Goal: Task Accomplishment & Management: Use online tool/utility

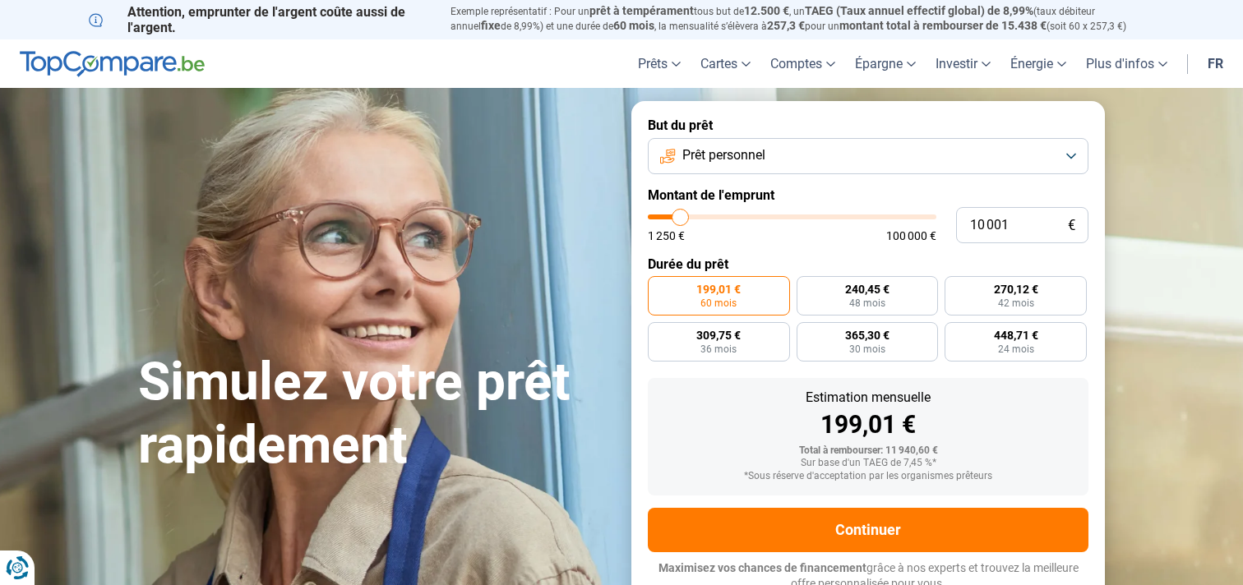
click at [1072, 159] on button "Prêt personnel" at bounding box center [868, 156] width 441 height 36
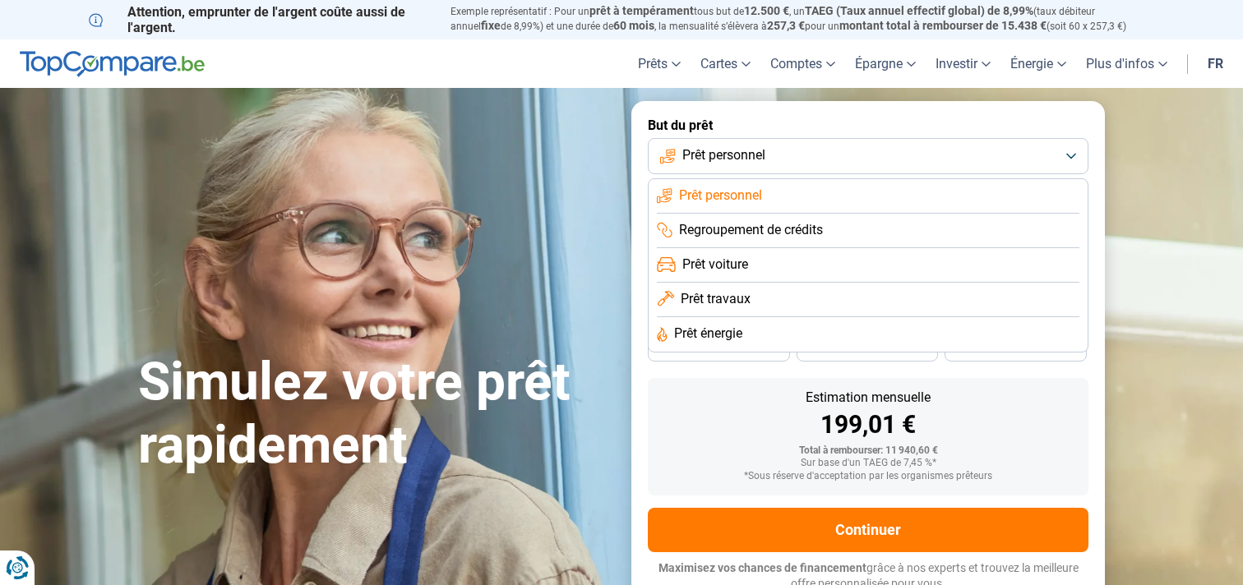
click at [732, 296] on span "Prêt travaux" at bounding box center [716, 299] width 70 height 18
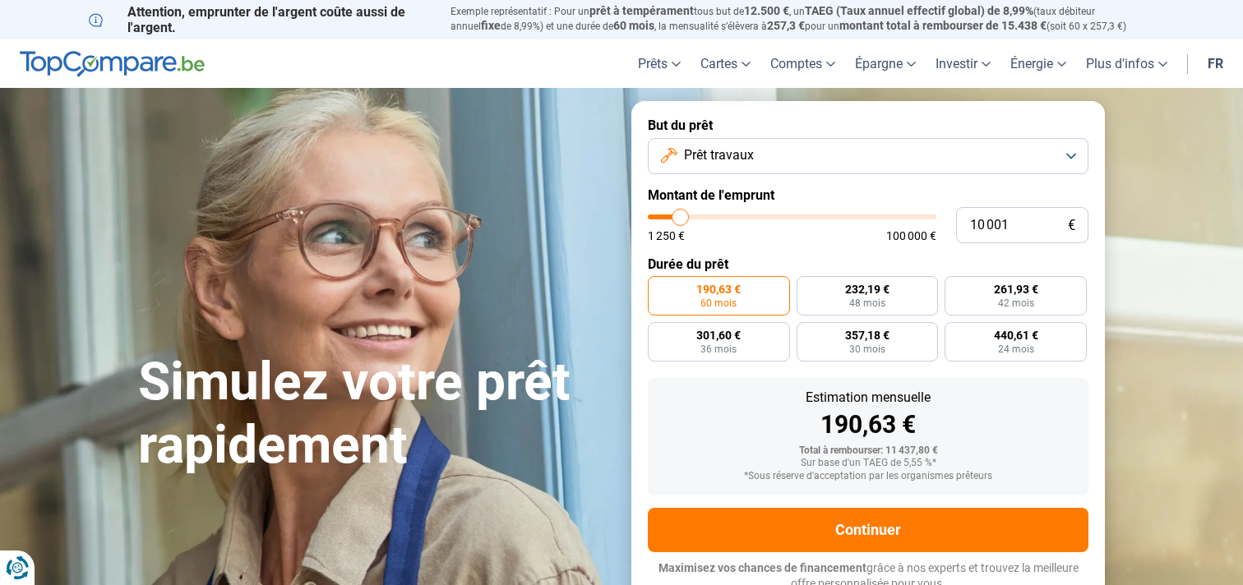
scroll to position [8, 0]
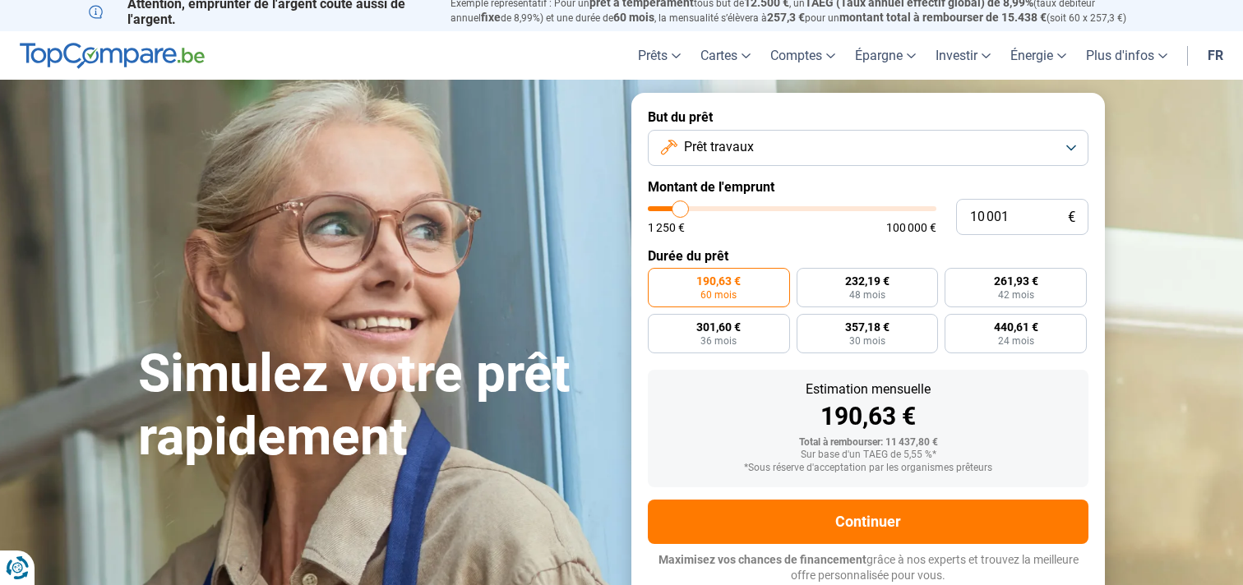
type input "11 500"
type input "11500"
type input "13 250"
type input "13250"
type input "17 750"
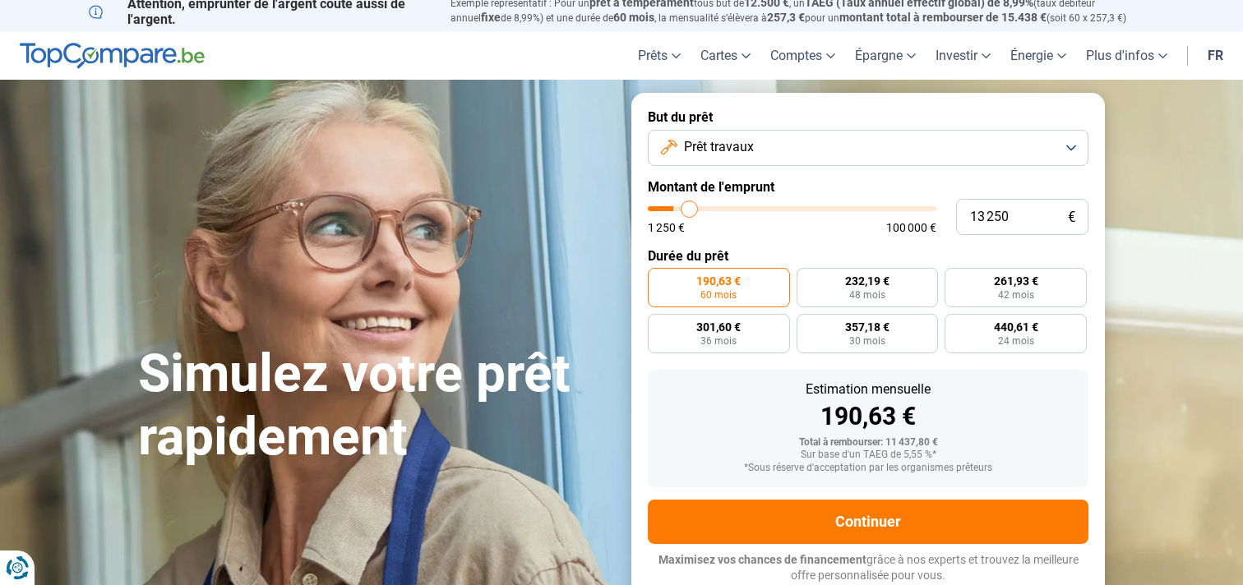
type input "17750"
type input "22 000"
type input "22000"
type input "27 750"
type input "27750"
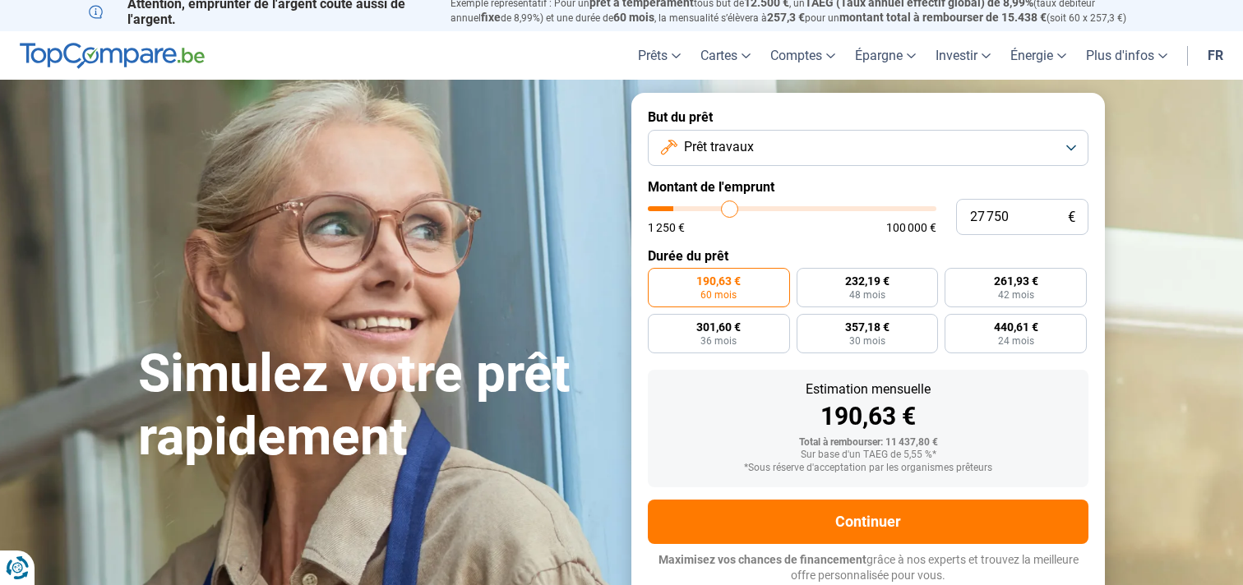
type input "33 250"
type input "33250"
type input "38 500"
type input "38500"
type input "43 750"
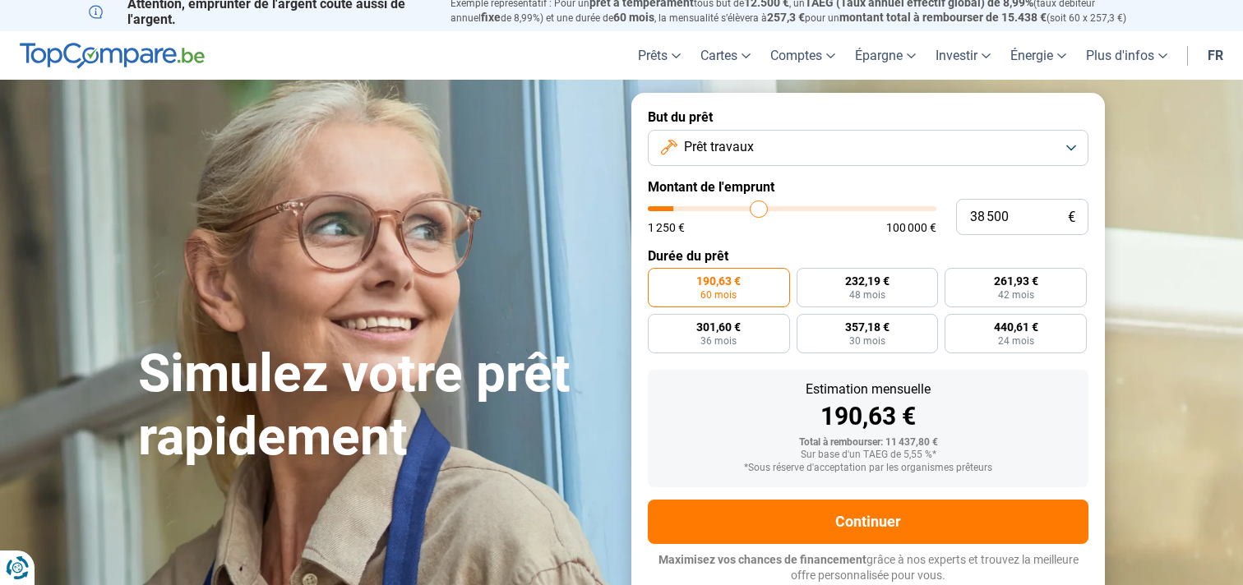
type input "43750"
type input "49 000"
type input "49000"
type input "54 500"
type input "54500"
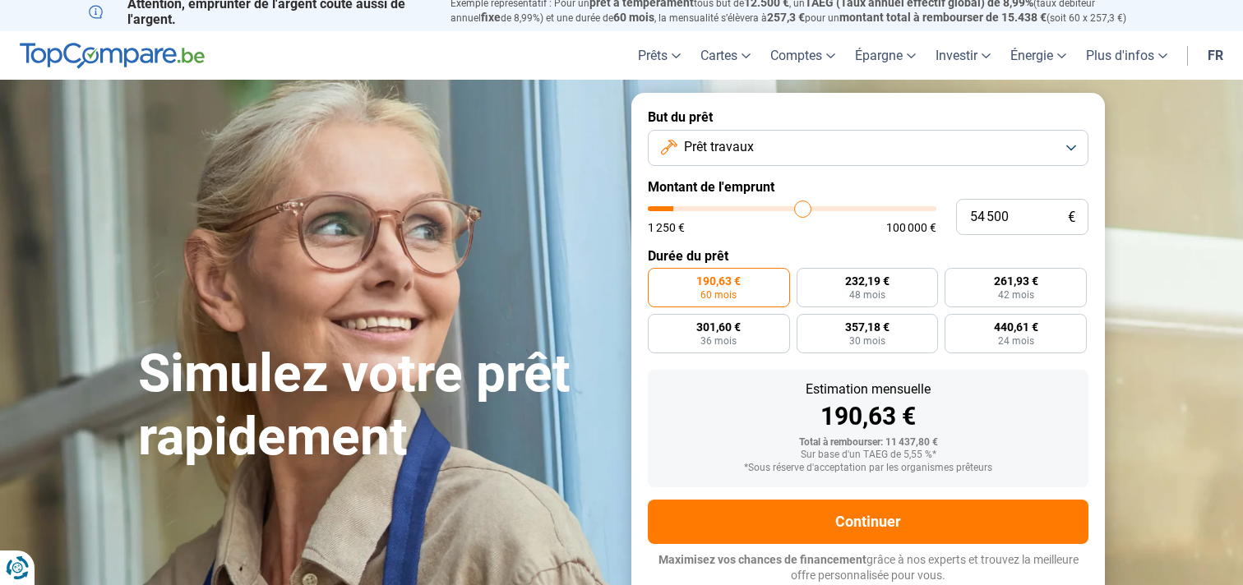
type input "60 250"
type input "60250"
type input "66 500"
type input "66500"
type input "72 000"
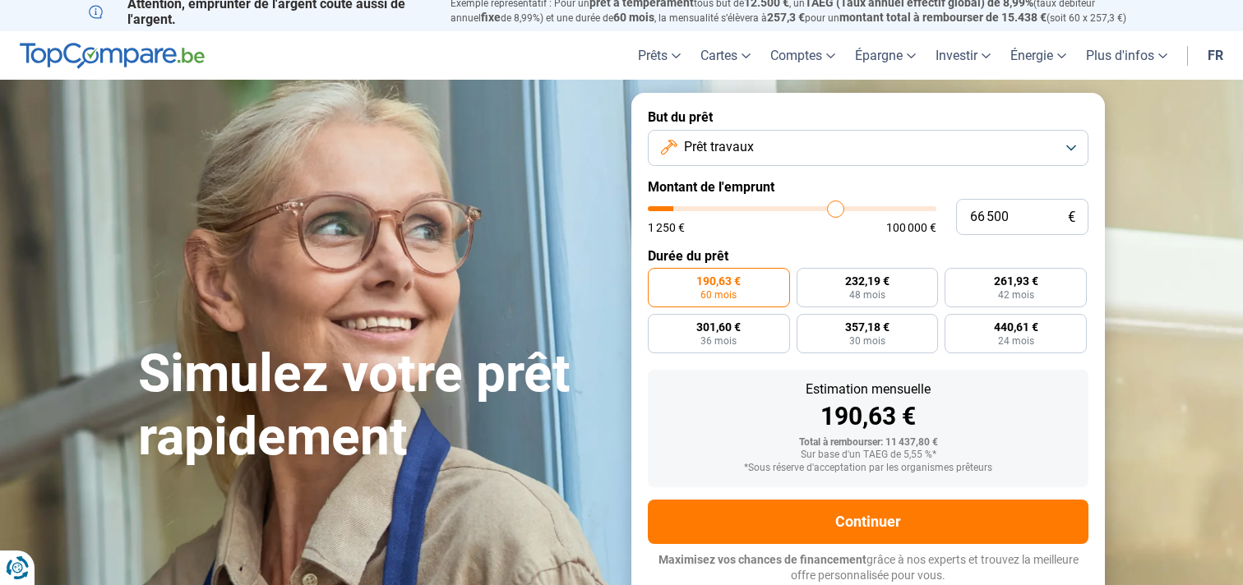
type input "72000"
type input "78 250"
type input "78250"
type input "79 750"
type input "79750"
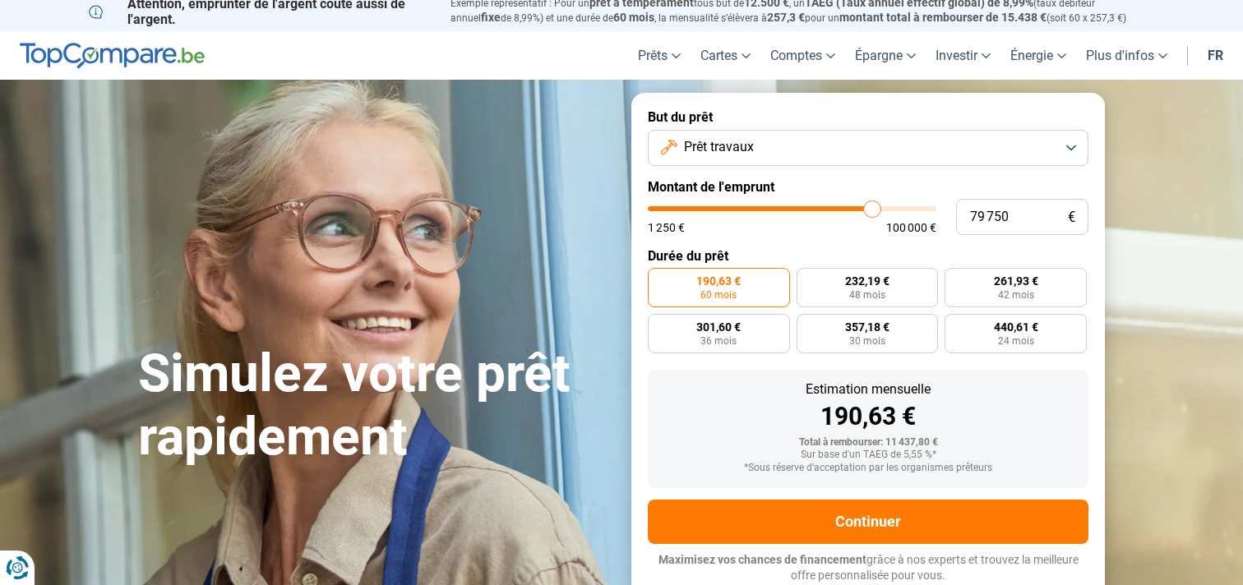
type input "80 500"
type input "80500"
type input "81 250"
type input "81250"
type input "81 750"
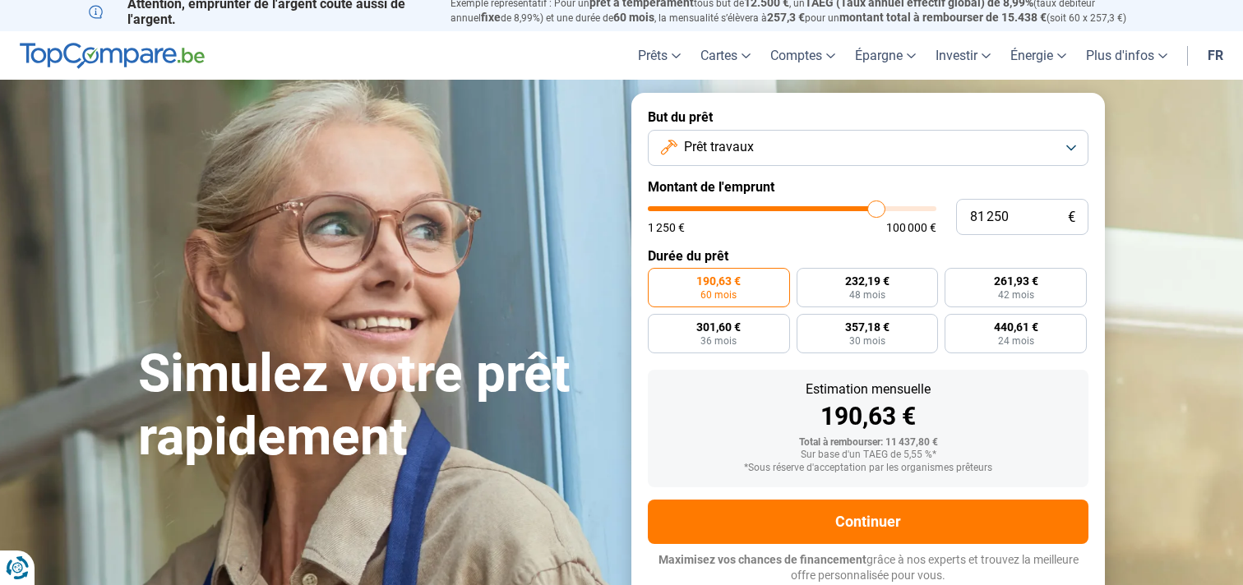
type input "81750"
type input "83 000"
type input "83000"
type input "84 500"
type input "84500"
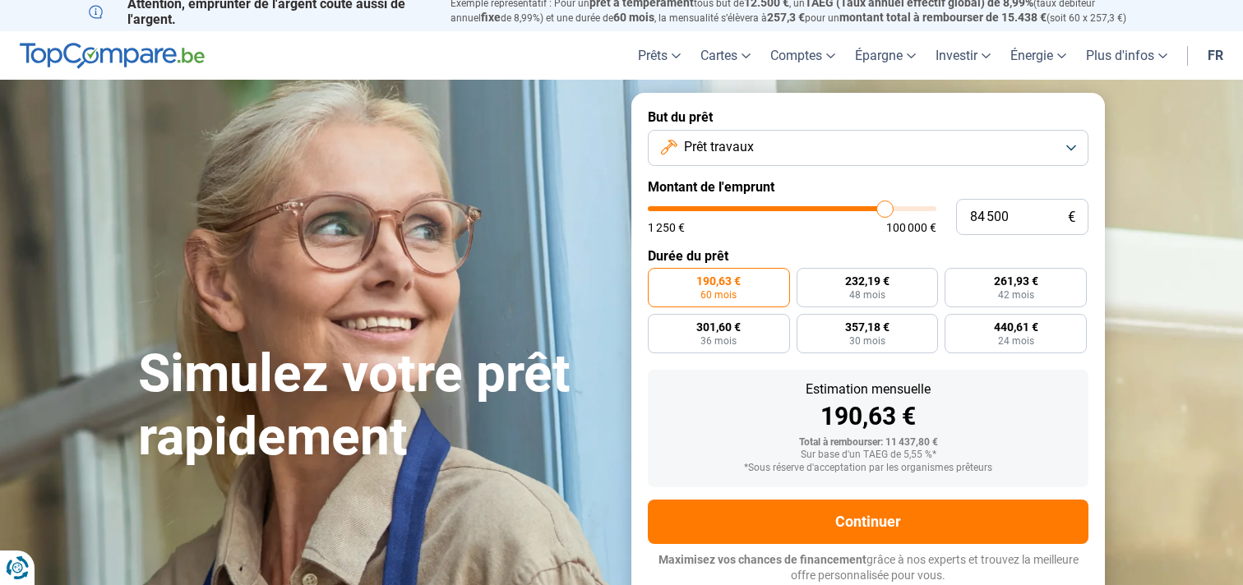
type input "85 750"
type input "85750"
type input "86 250"
type input "86250"
type input "87 750"
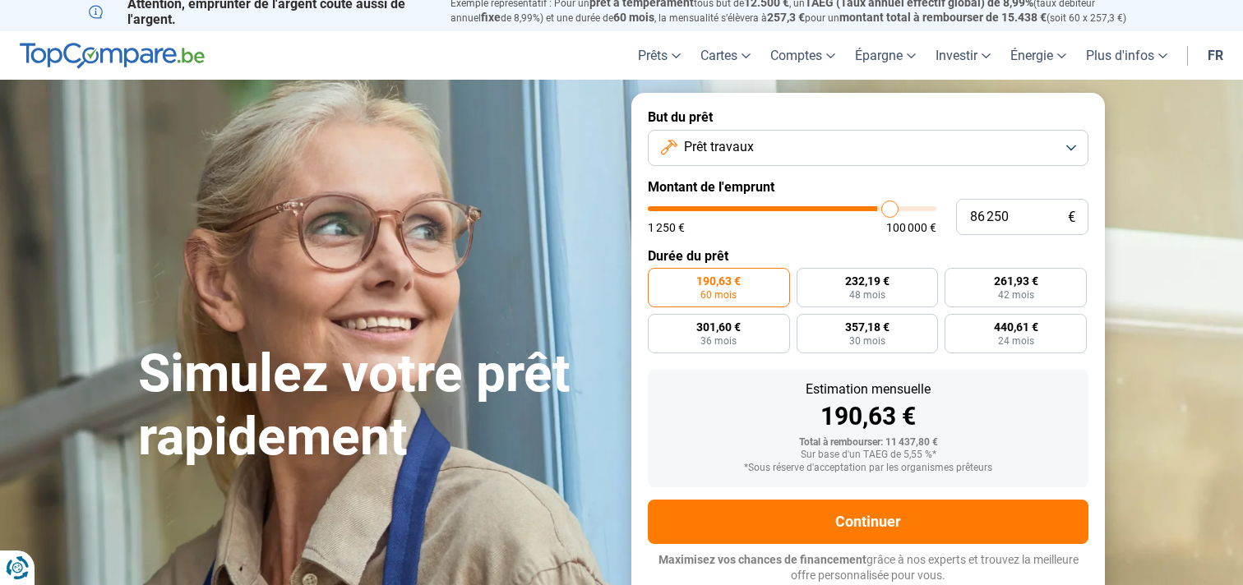
type input "87750"
type input "89 250"
type input "89250"
type input "90 750"
type input "90750"
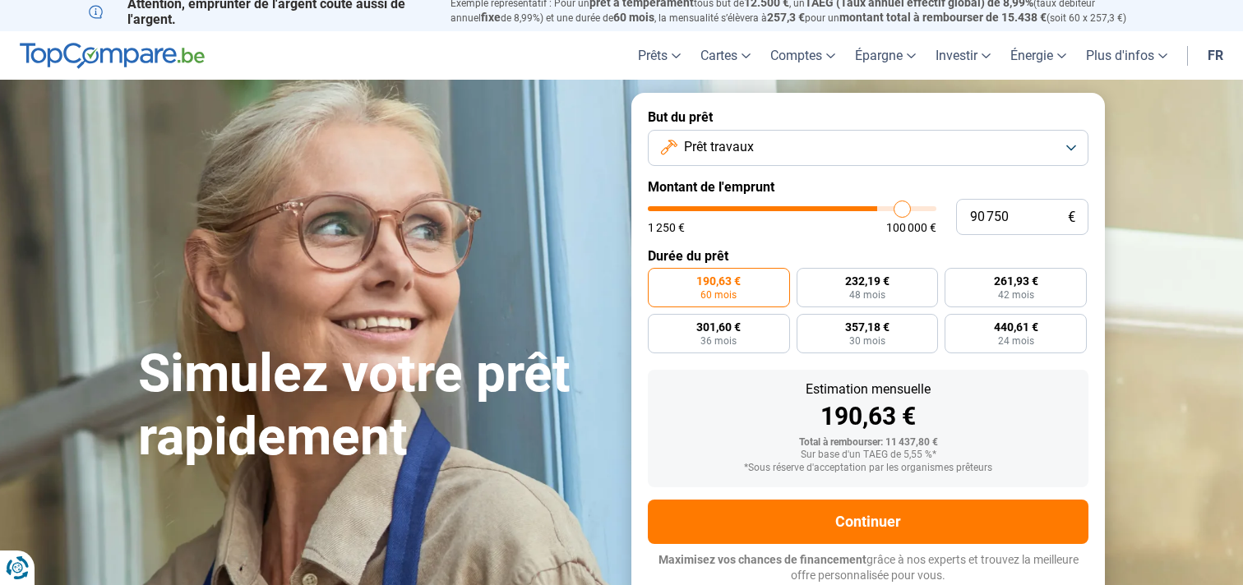
type input "91 500"
type input "91500"
type input "92 000"
type input "92000"
type input "93 000"
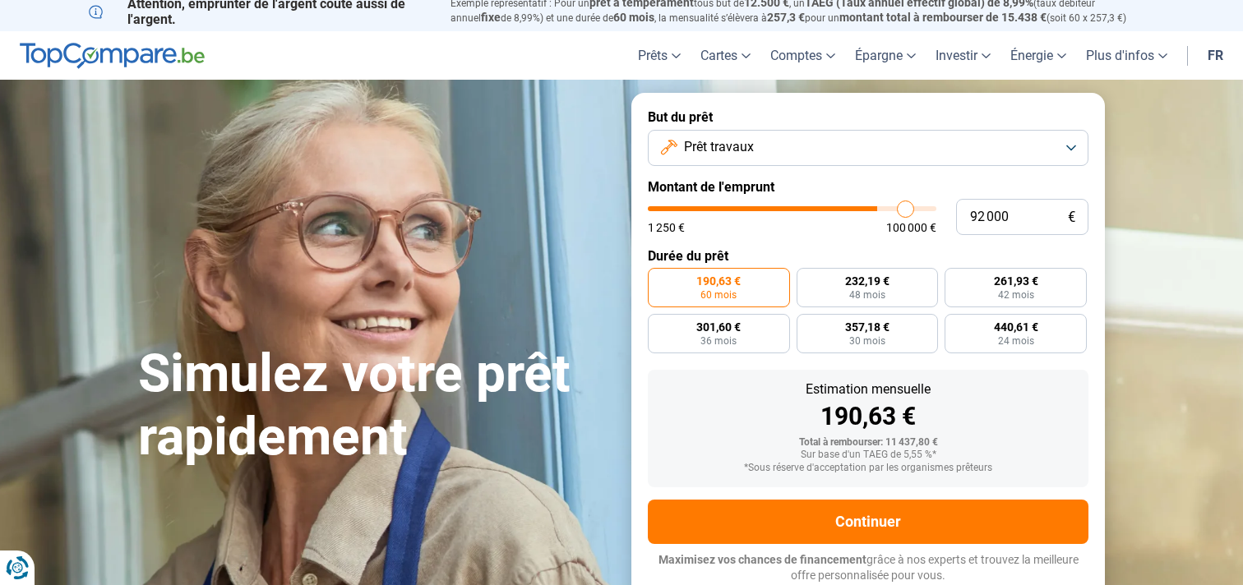
type input "93000"
type input "94 500"
type input "94500"
type input "95 250"
type input "95250"
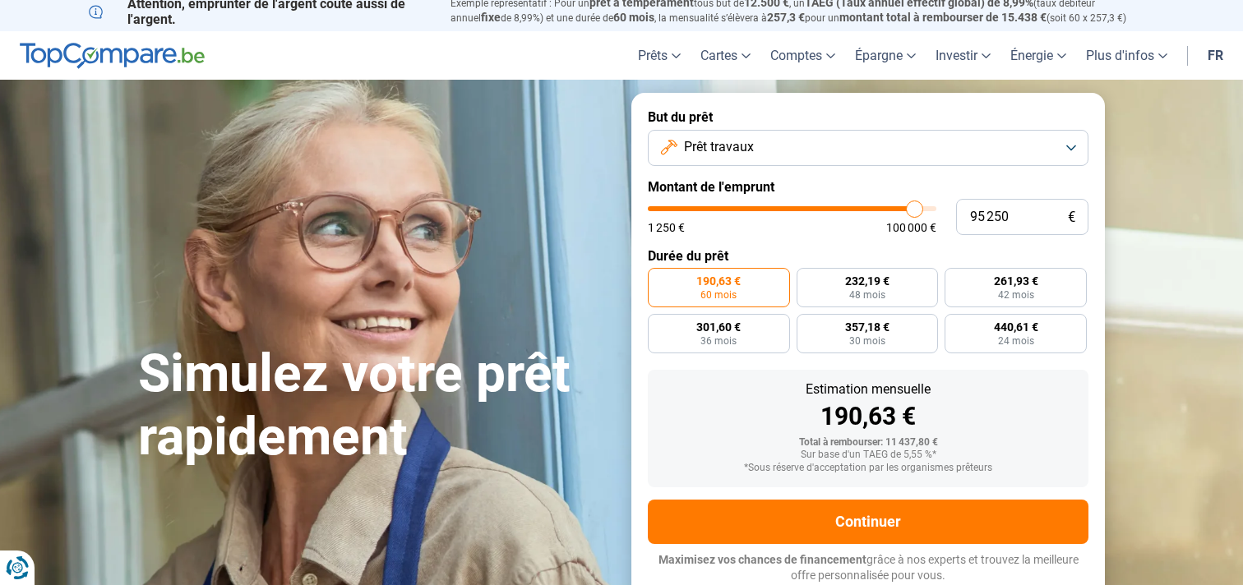
type input "96 750"
type input "96750"
type input "97 000"
type input "97000"
type input "97 500"
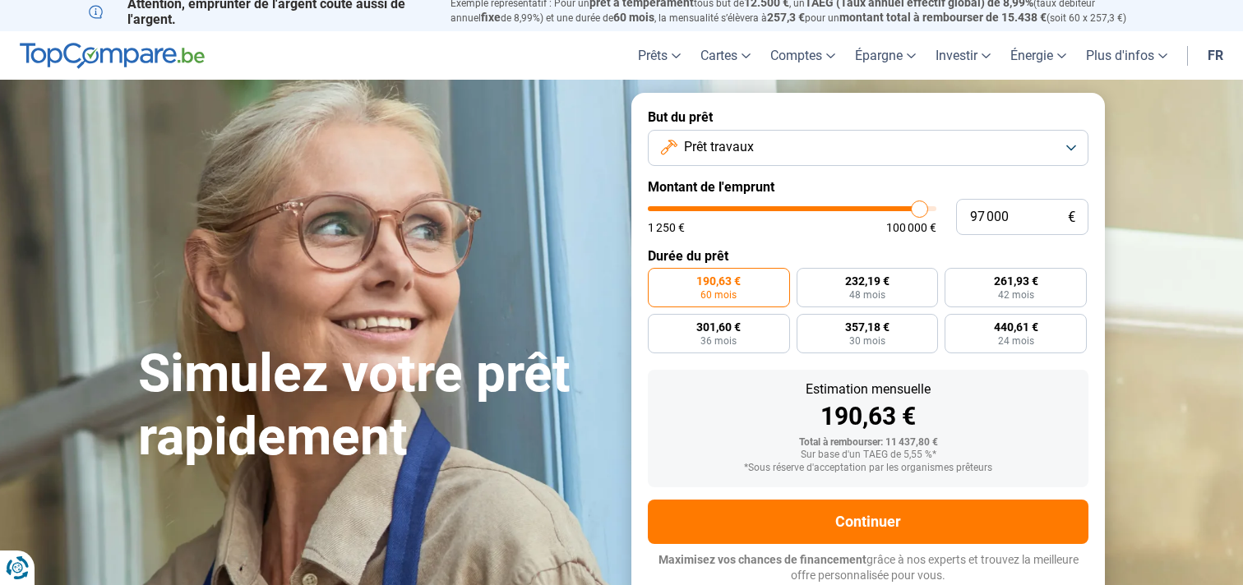
type input "97500"
type input "98 000"
type input "98000"
type input "98 250"
type input "98250"
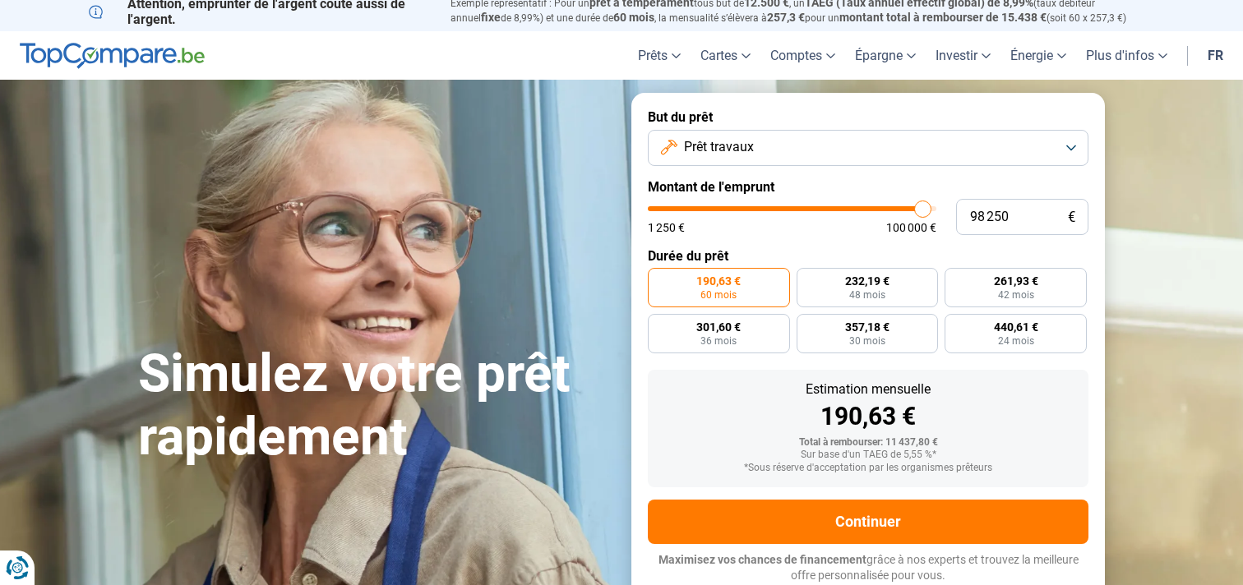
type input "98 500"
type input "98500"
type input "98 750"
type input "98750"
type input "99 500"
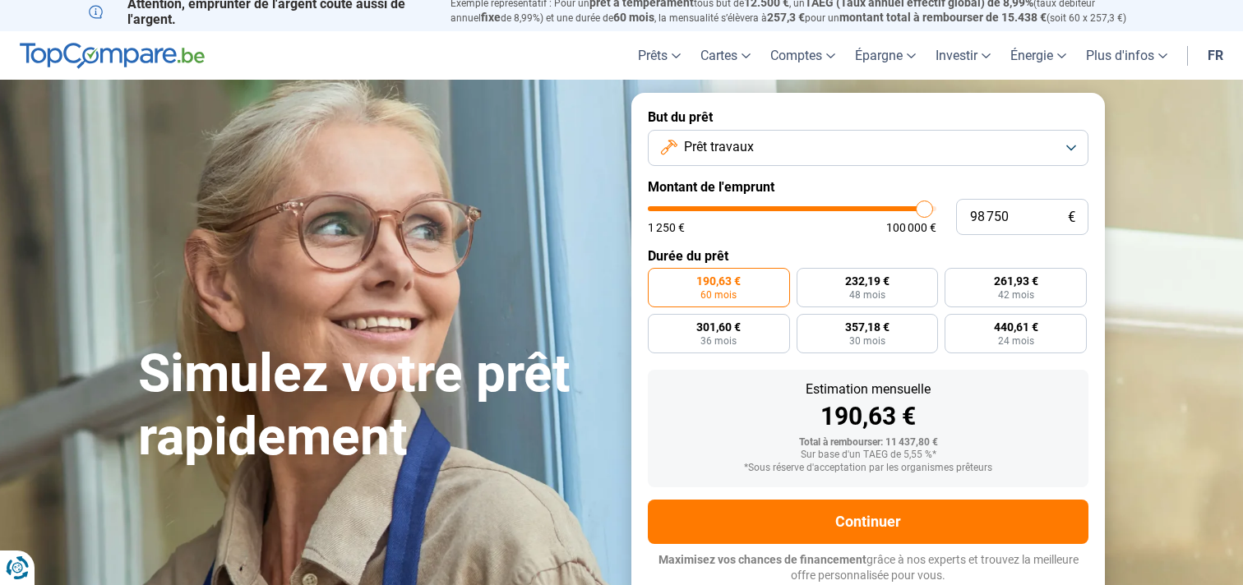
type input "99500"
type input "100 000"
drag, startPoint x: 681, startPoint y: 206, endPoint x: 947, endPoint y: 212, distance: 265.6
type input "100000"
click at [936, 211] on input "range" at bounding box center [792, 208] width 289 height 5
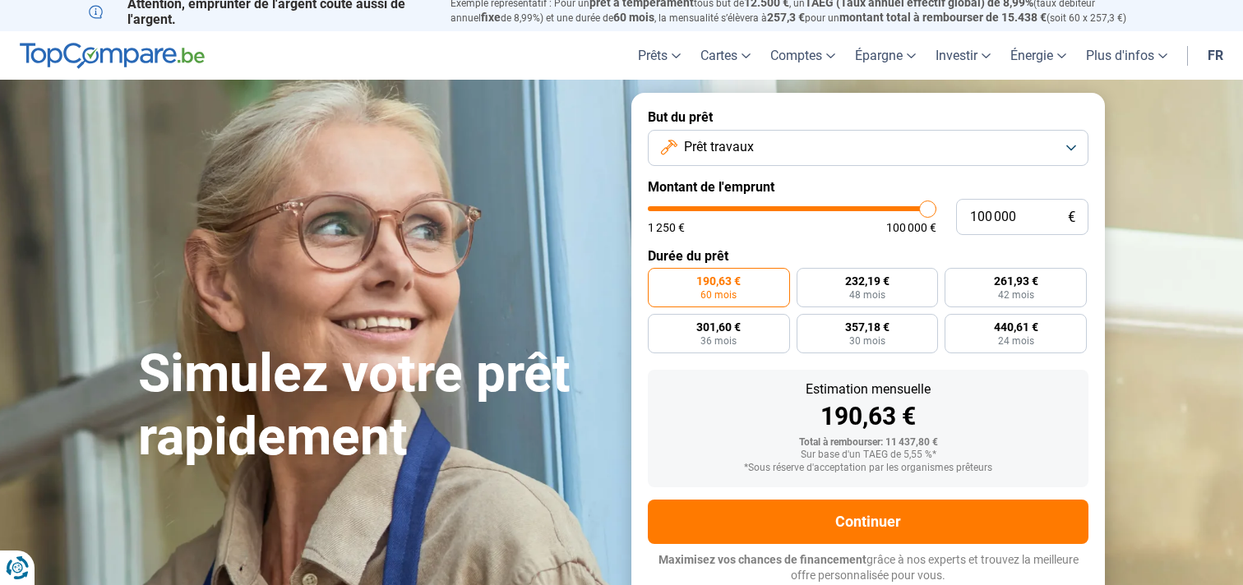
radio input "false"
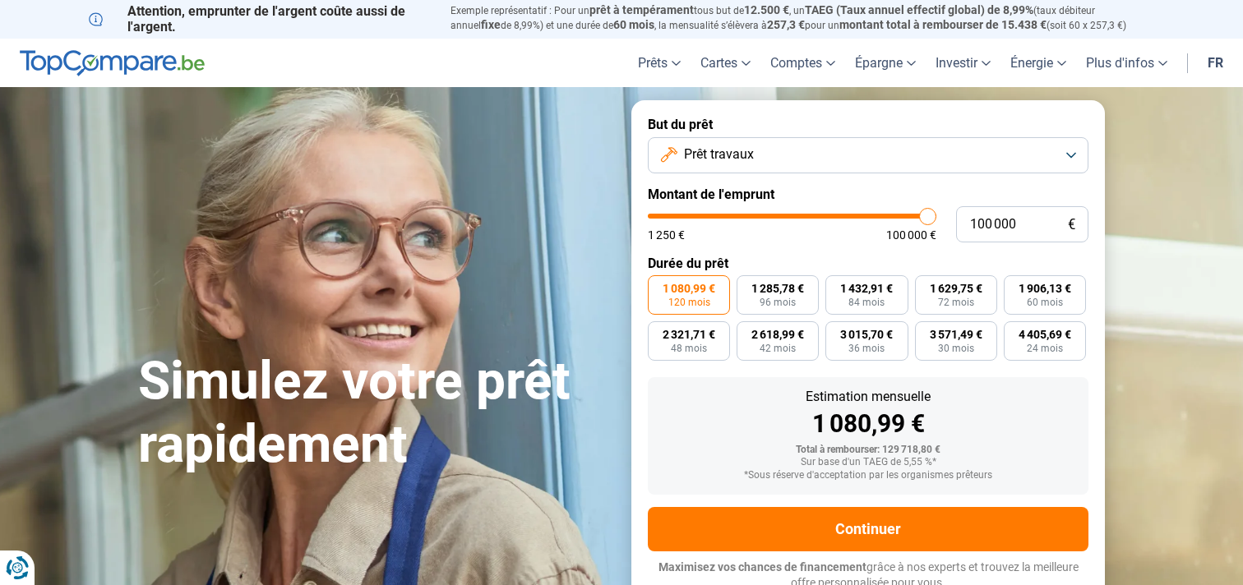
scroll to position [0, 0]
